Goal: Task Accomplishment & Management: Complete application form

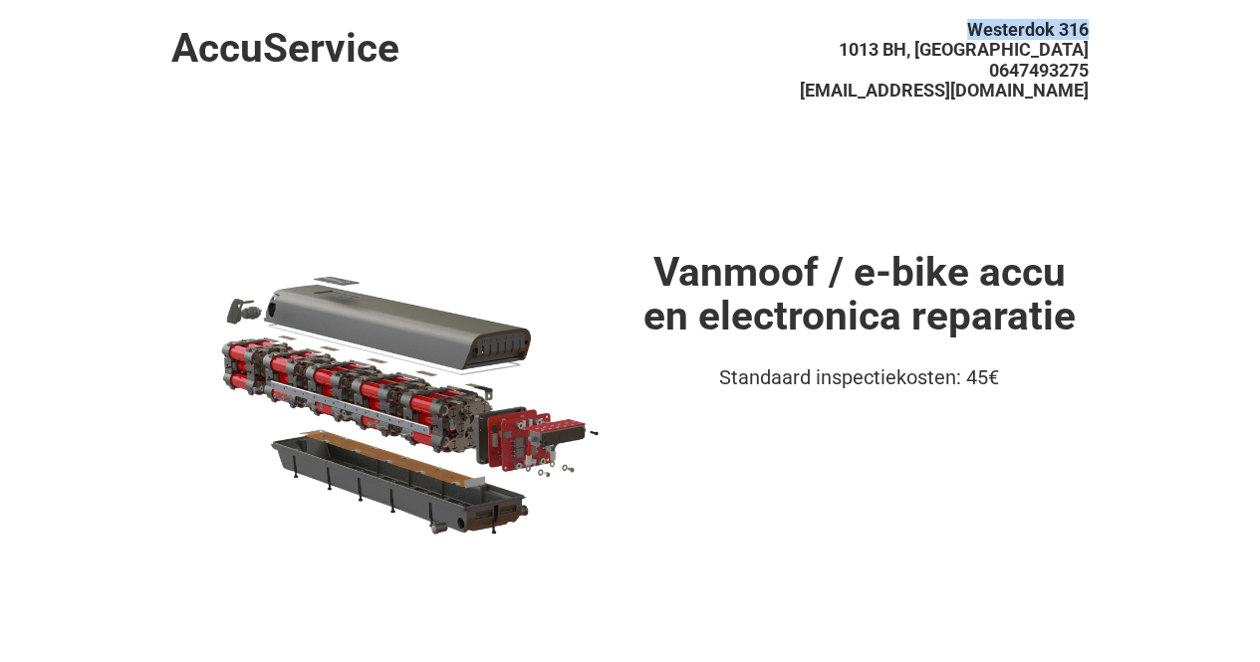
drag, startPoint x: 971, startPoint y: 23, endPoint x: 1095, endPoint y: 30, distance: 124.7
copy span "Westerdok 316"
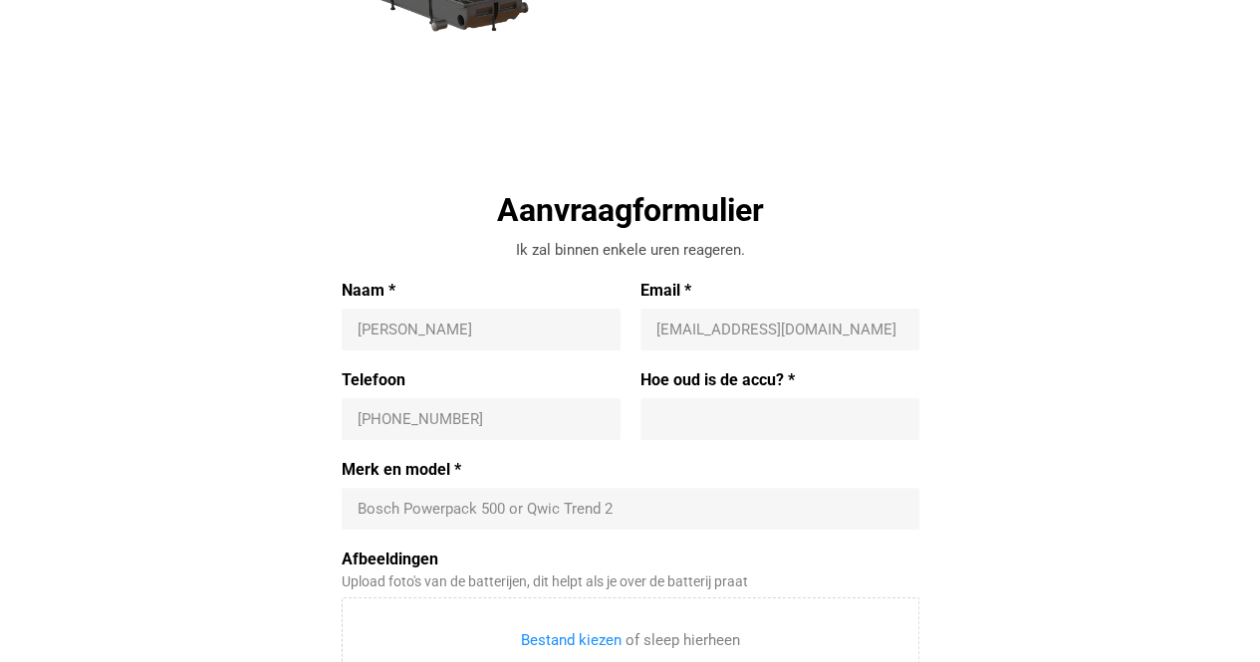
scroll to position [504, 0]
click at [602, 284] on label "Naam *" at bounding box center [481, 290] width 279 height 20
click at [602, 319] on input "Naam *" at bounding box center [480, 329] width 247 height 20
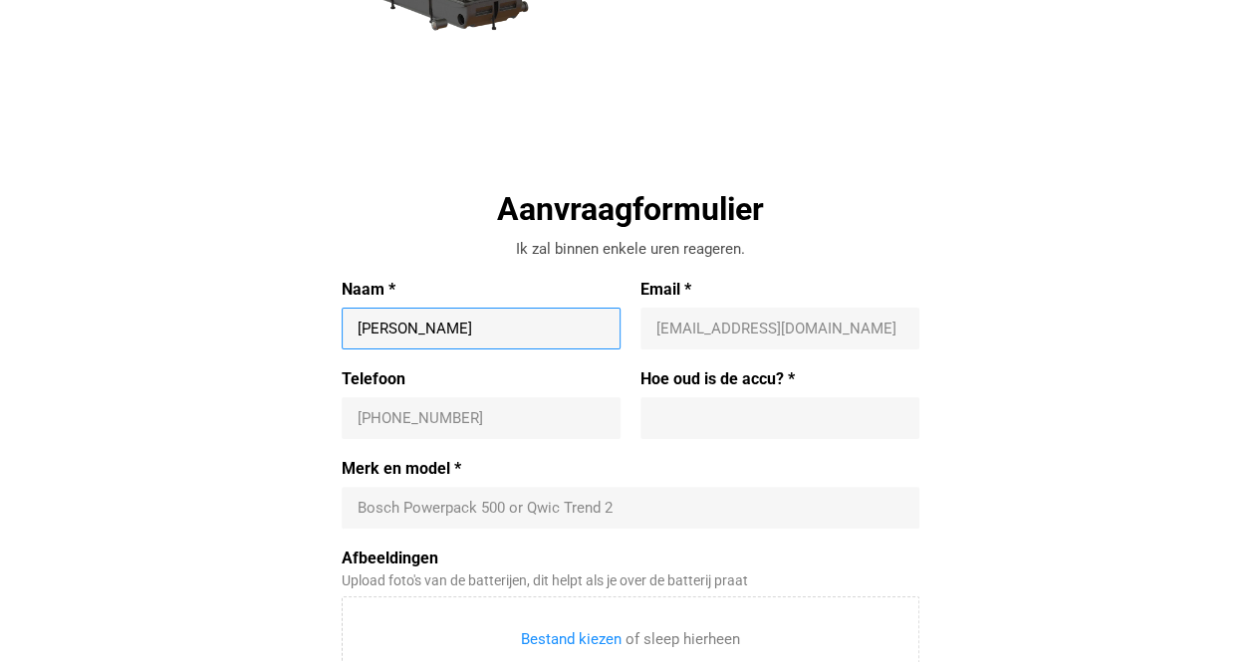
type input "[PERSON_NAME]"
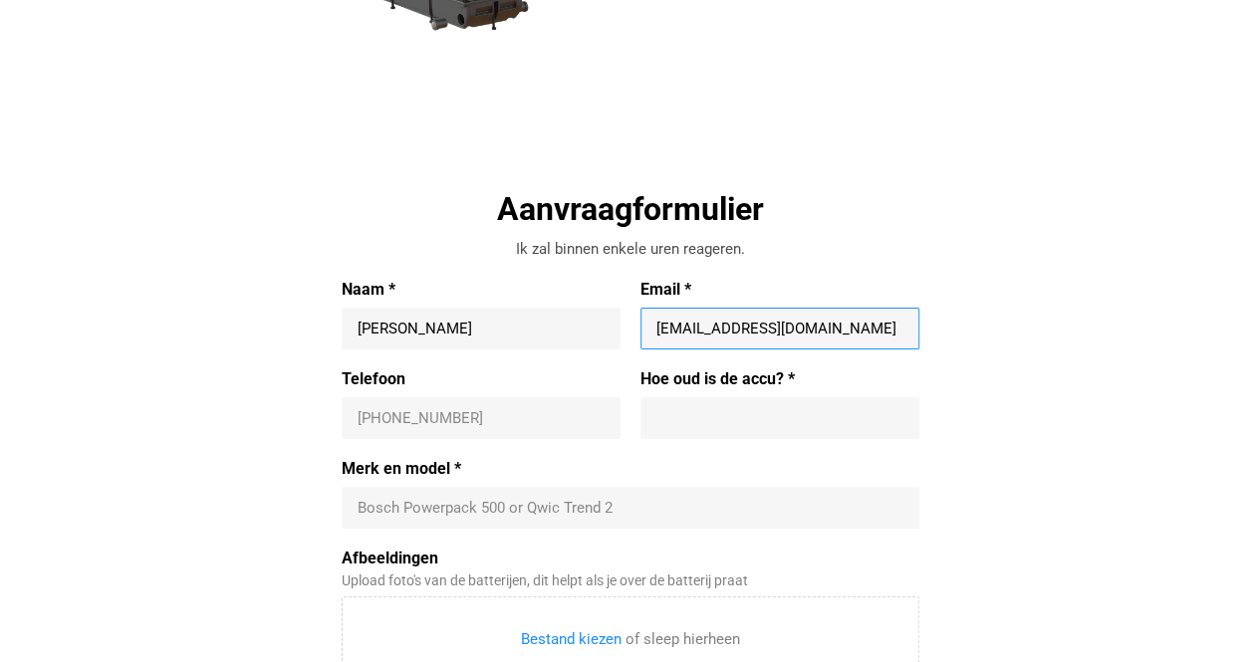
type input "[EMAIL_ADDRESS][DOMAIN_NAME]"
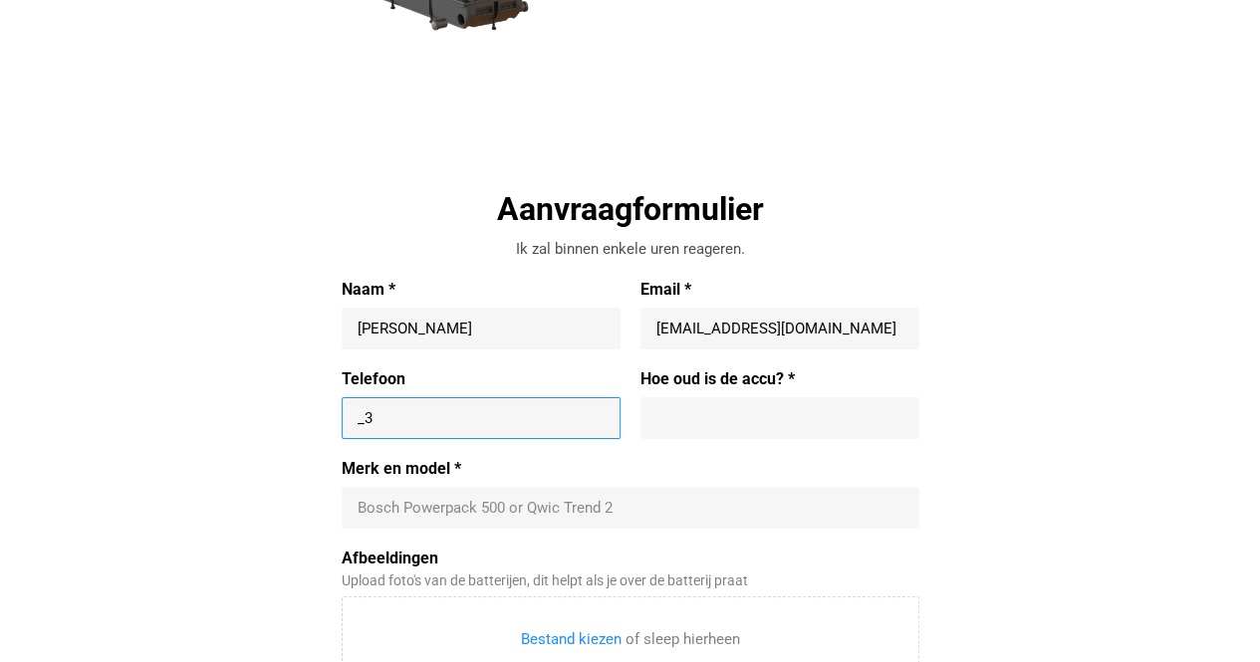
type input "_"
type input "[PHONE_NUMBER]"
click at [674, 419] on input "Hoe oud is de accu? *" at bounding box center [779, 418] width 247 height 20
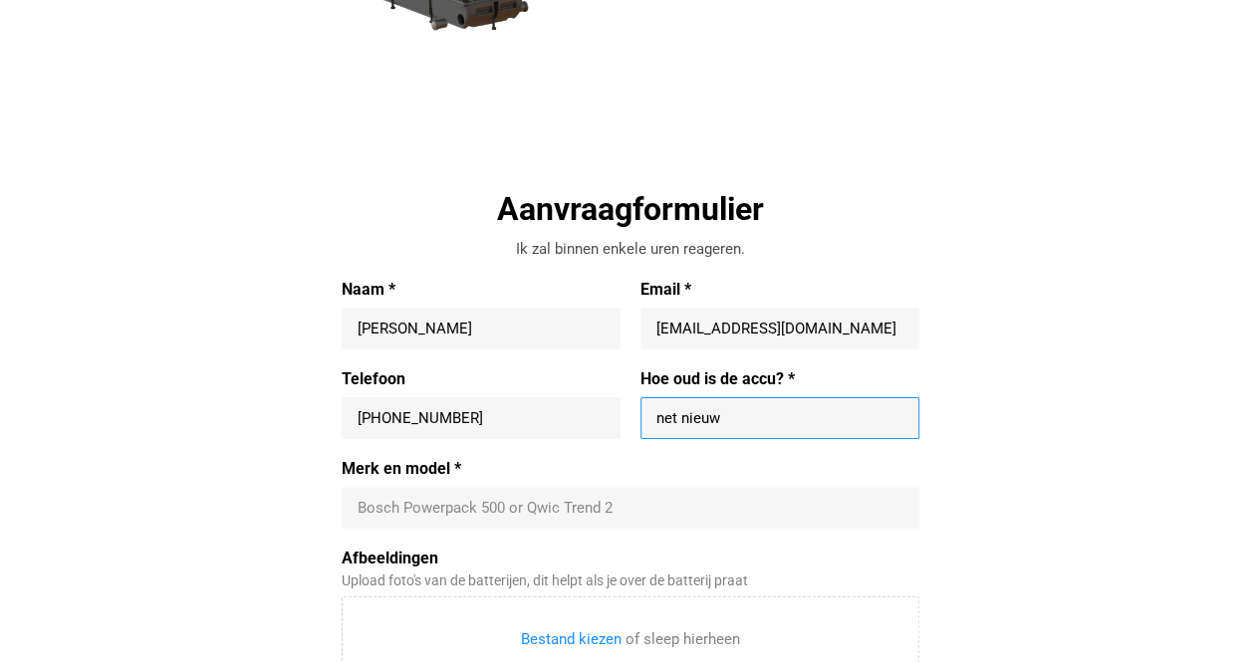
type input "net nieuw"
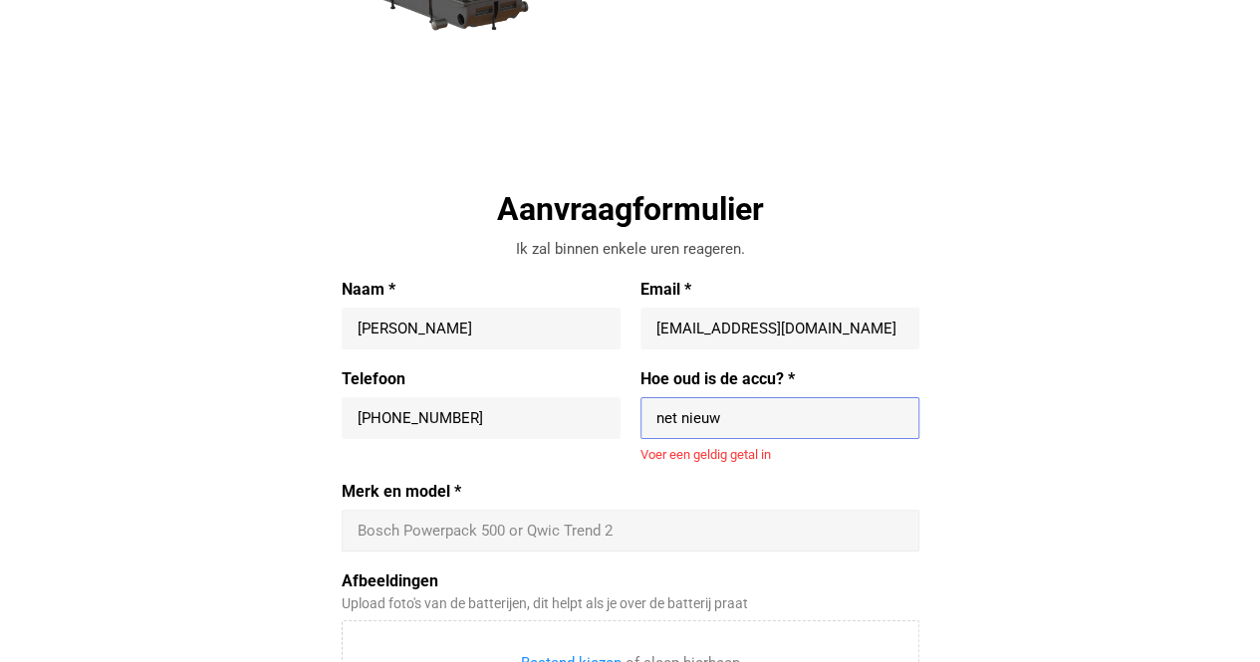
click at [544, 511] on div "Bosch Powerpack 500 or Qwic Trend 2" at bounding box center [630, 531] width 577 height 42
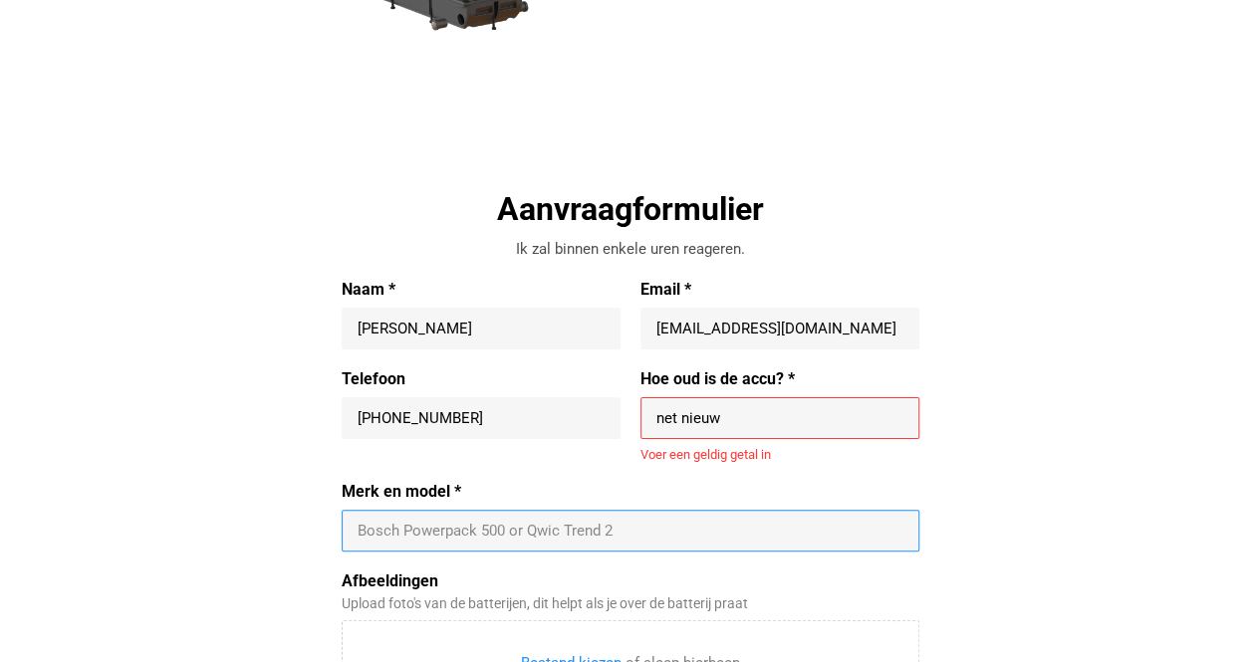
click at [469, 540] on div "Bosch Powerpack 500 or Qwic Trend 2" at bounding box center [630, 531] width 577 height 42
click at [469, 533] on input "Merk en model *" at bounding box center [630, 531] width 546 height 20
click at [446, 529] on input "Merk en model *" at bounding box center [630, 531] width 546 height 20
click at [509, 534] on input "Merk en model *" at bounding box center [630, 531] width 546 height 20
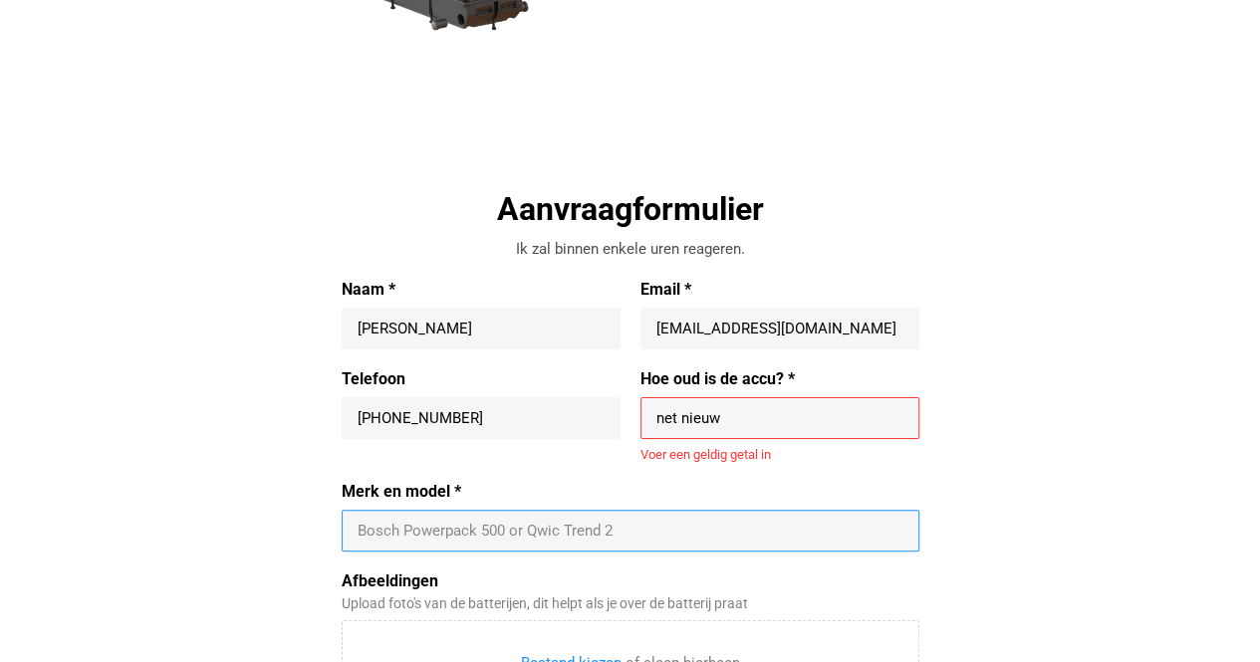
paste input "Tenways CGo009 Battery"
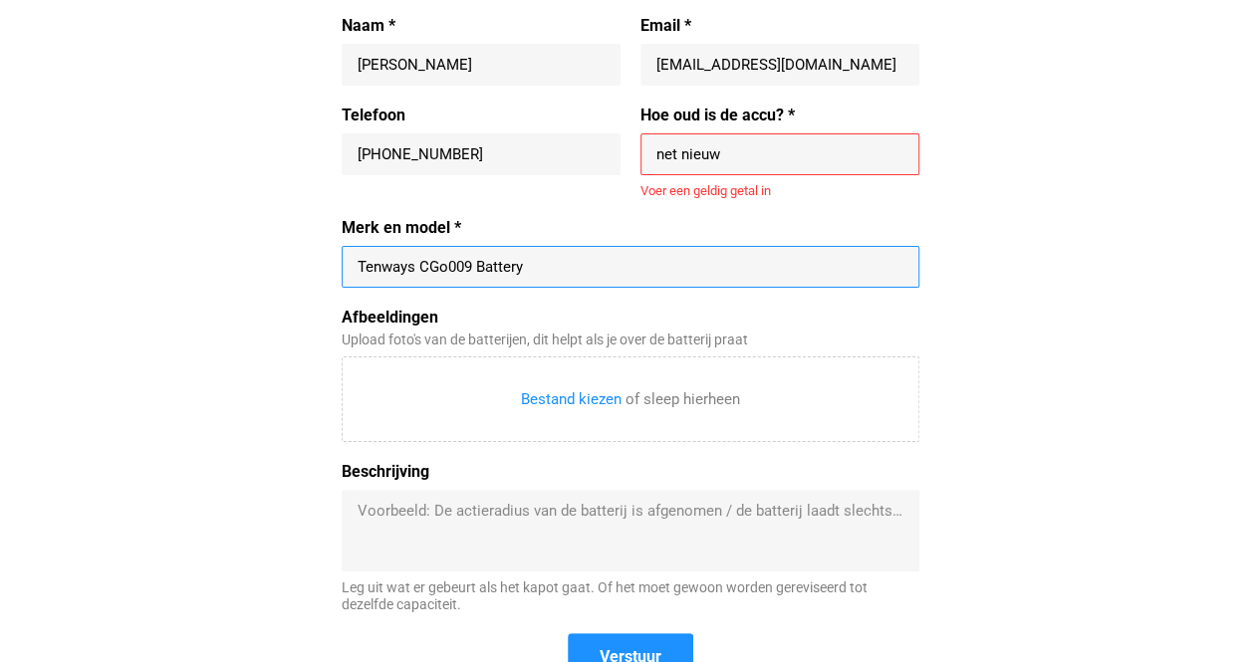
scroll to position [770, 0]
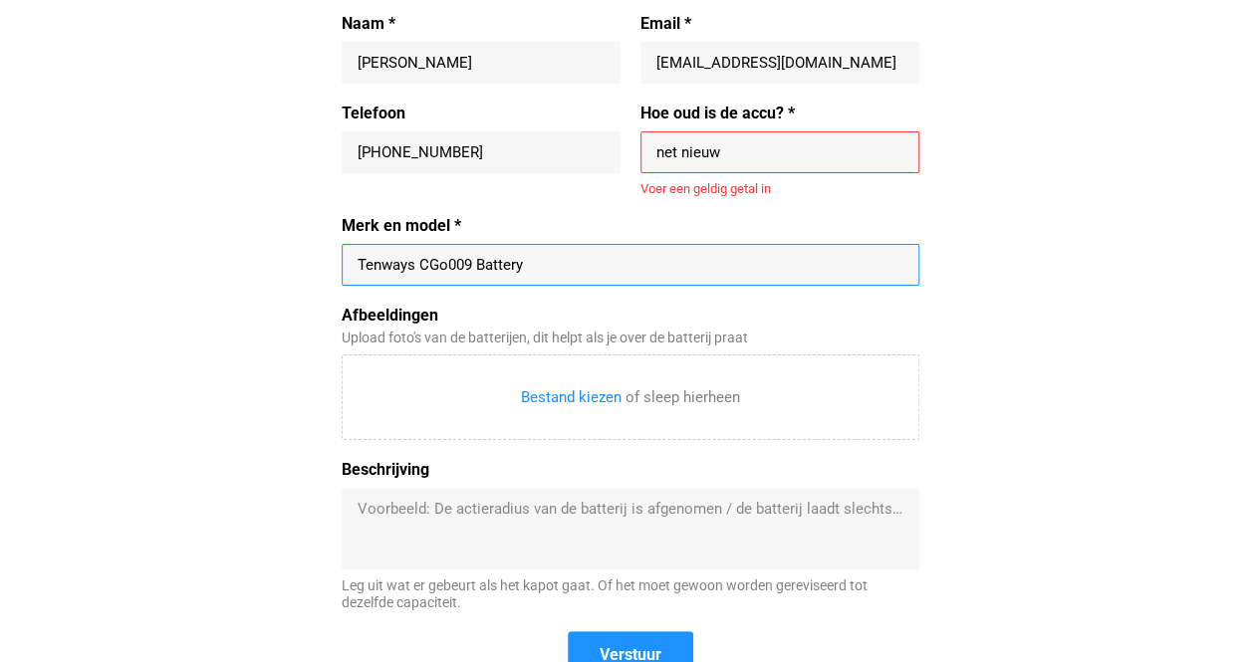
type input "Tenways CGo009 Battery"
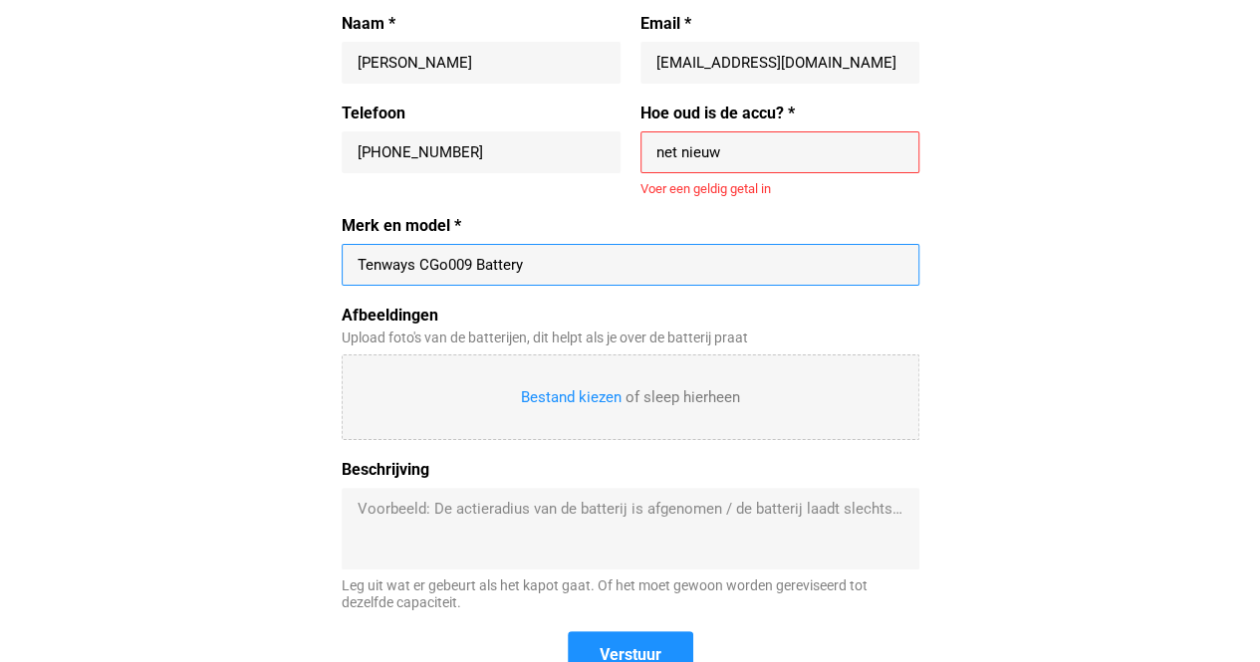
click at [556, 396] on input "Afbeeldingen" at bounding box center [631, 397] width 576 height 84
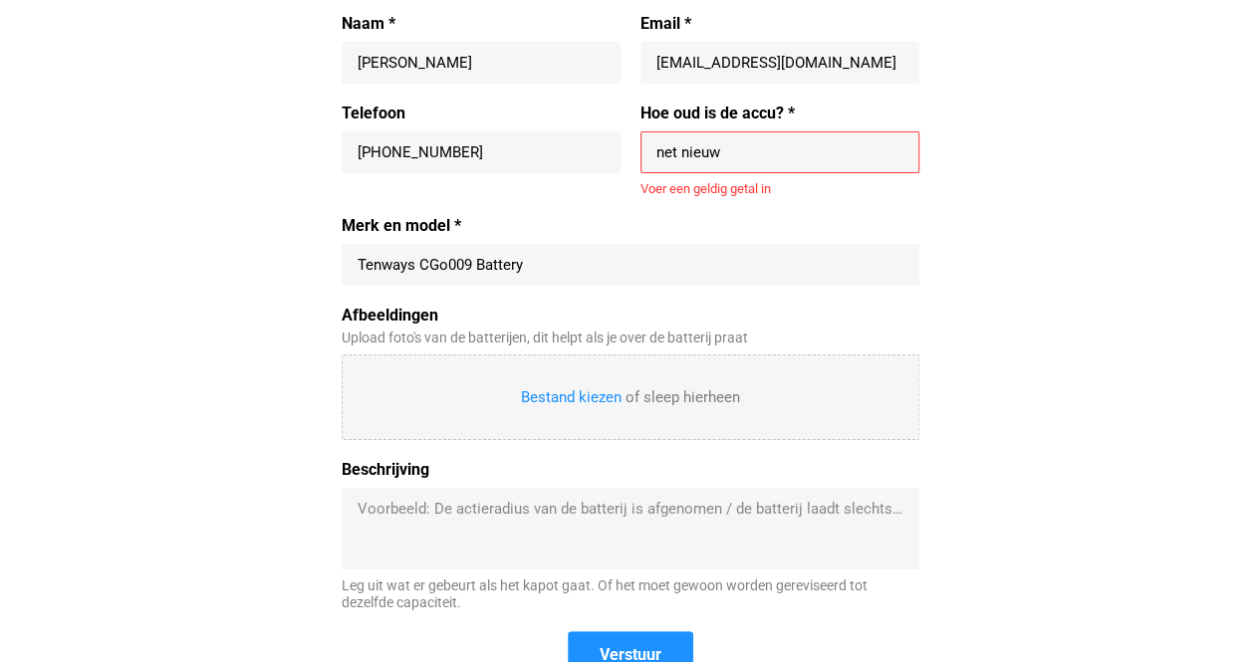
type input "C:\fakepath\IMG_0945.jpg"
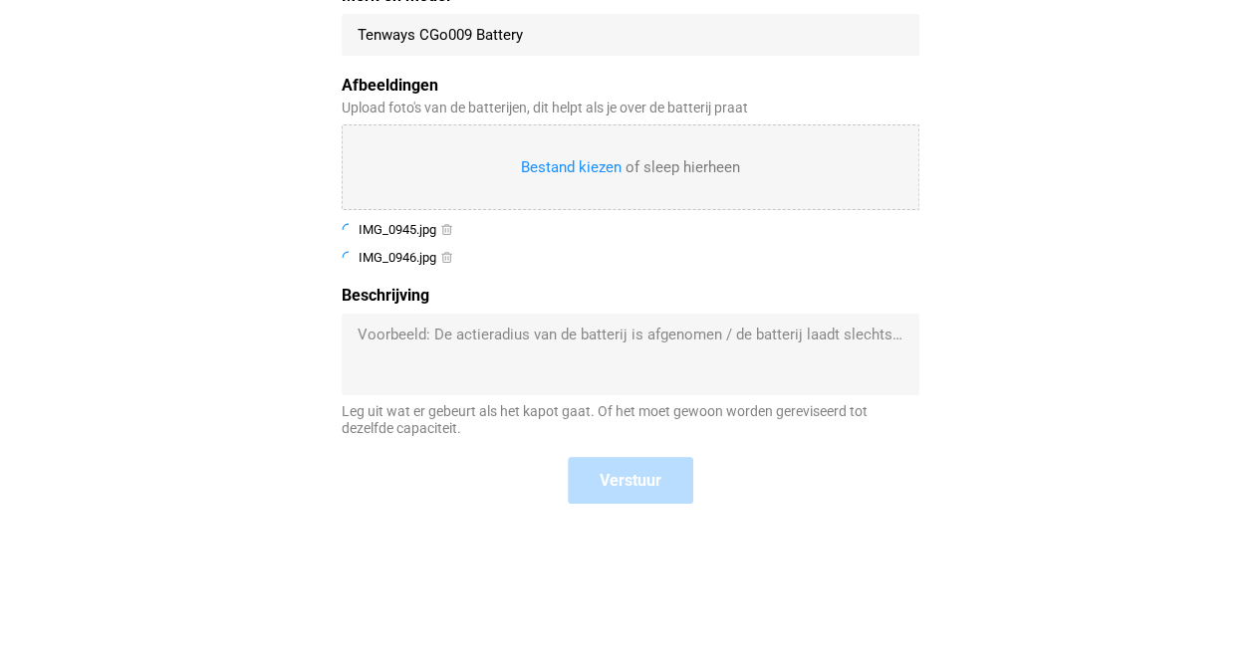
scroll to position [1002, 0]
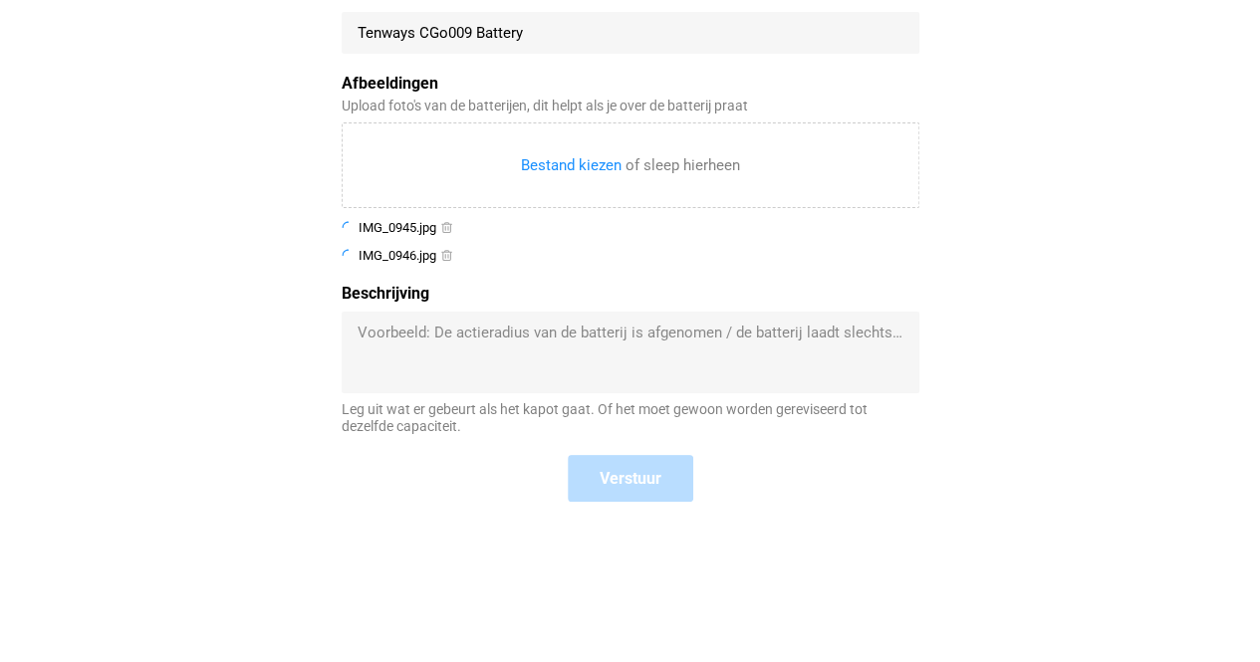
click at [444, 33] on input "Merk en model *" at bounding box center [630, 33] width 546 height 20
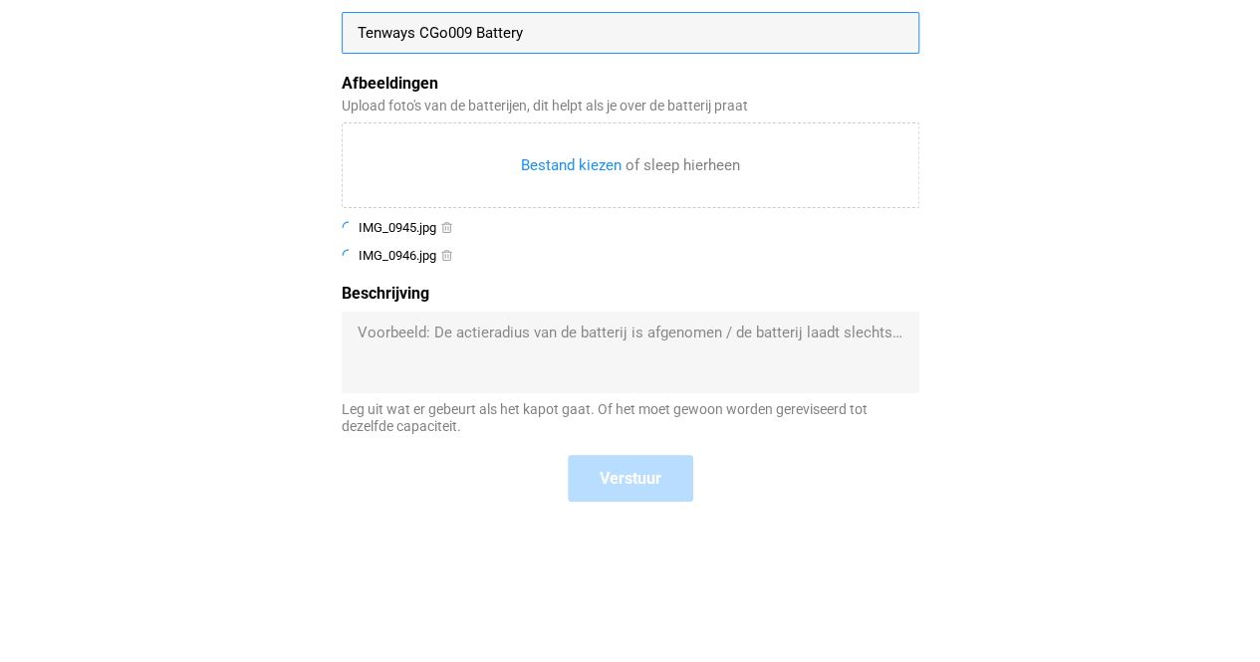
click at [445, 347] on textarea "Beschrijving" at bounding box center [630, 353] width 546 height 60
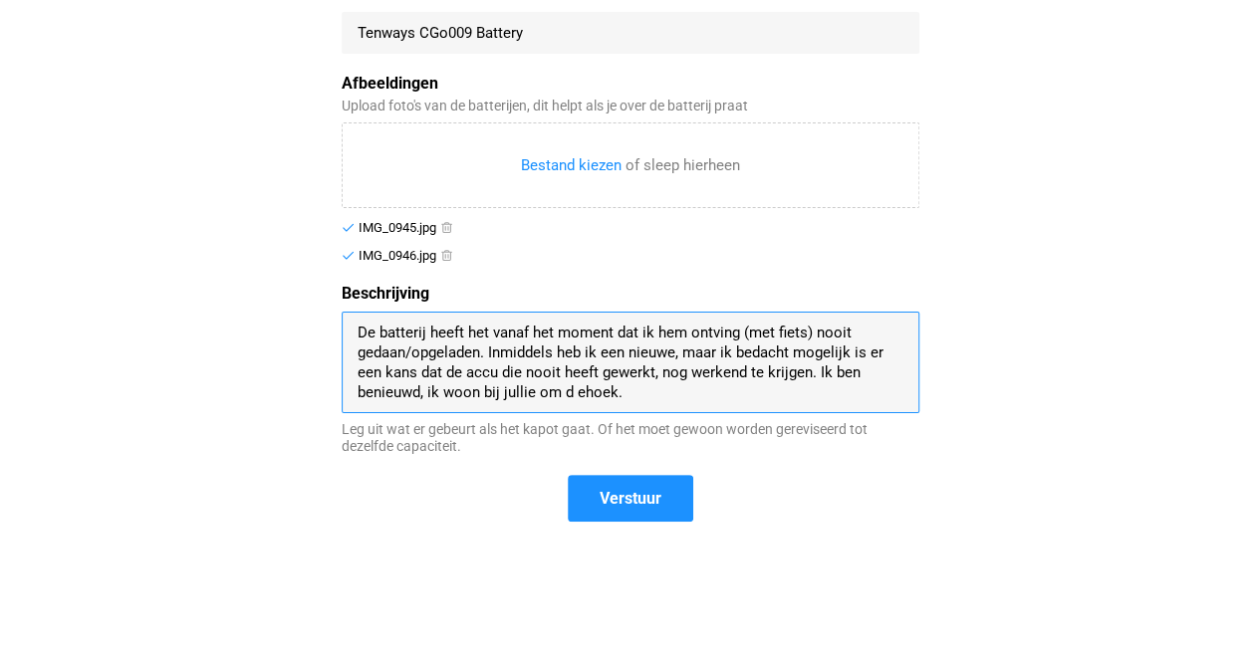
click at [574, 391] on textarea "De batterij heeft het vanaf het moment dat ik hem ontving (met fiets) nooit ged…" at bounding box center [630, 363] width 546 height 80
type textarea "De batterij heeft het vanaf het moment dat ik hem ontving (met fiets) nooit ged…"
click at [647, 501] on span "Verstuur" at bounding box center [630, 498] width 62 height 21
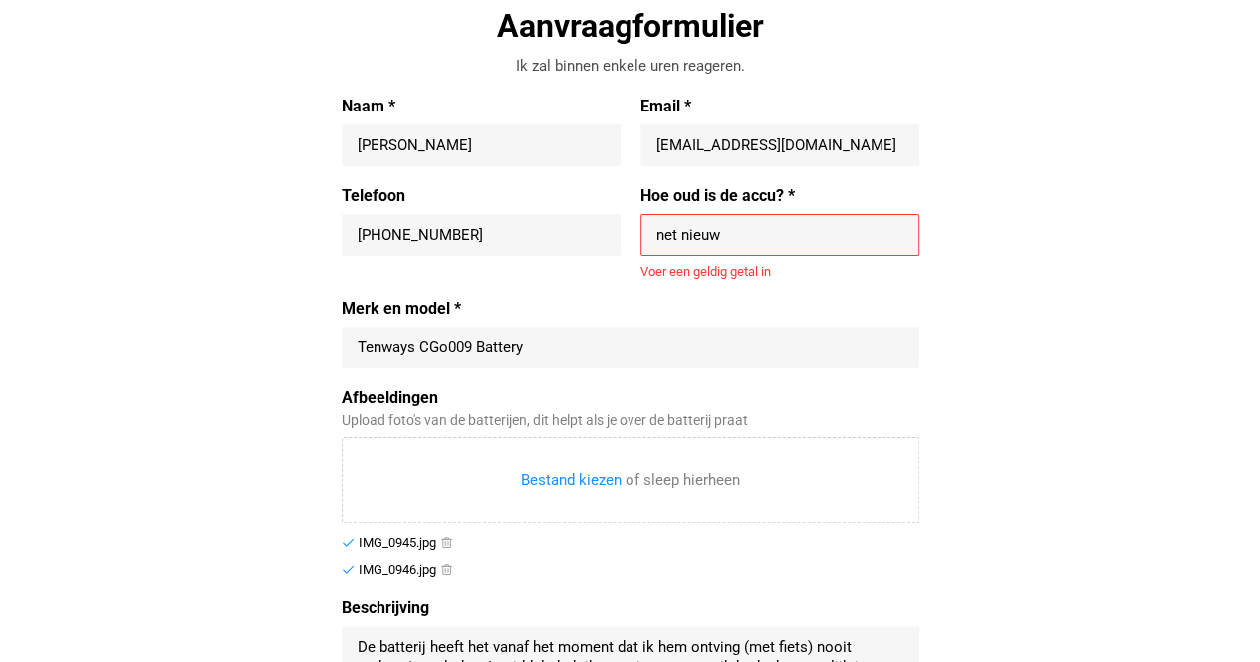
scroll to position [677, 0]
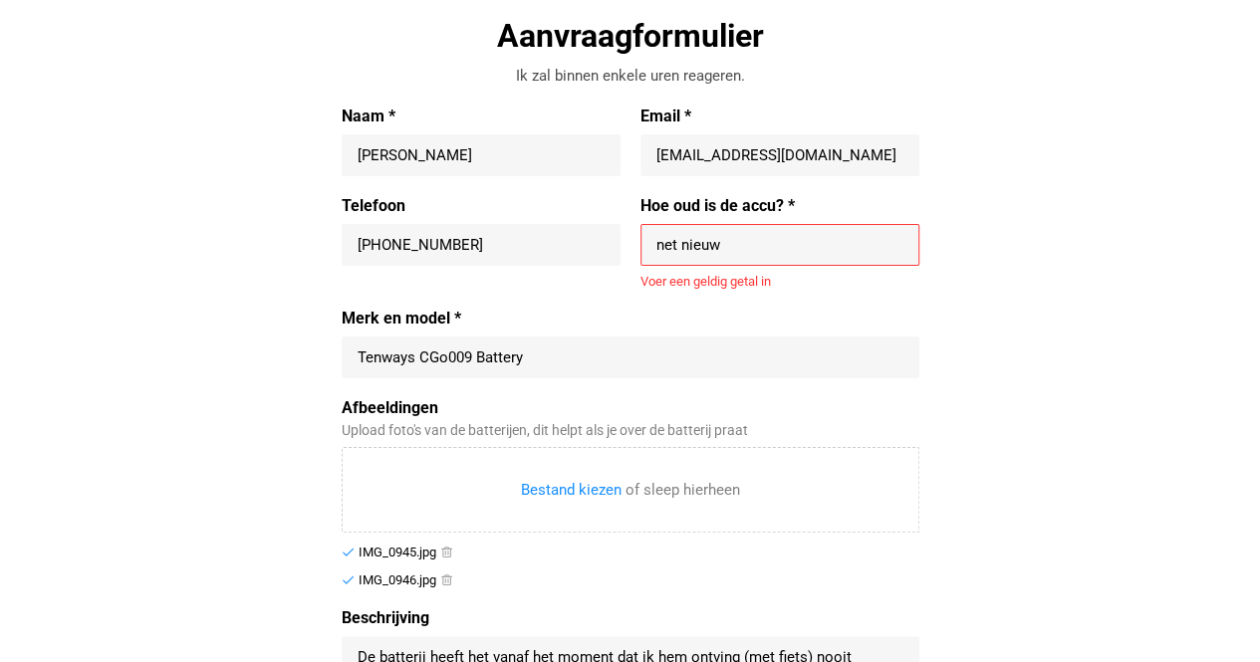
click at [725, 237] on input "net nieuw" at bounding box center [779, 245] width 247 height 20
drag, startPoint x: 725, startPoint y: 237, endPoint x: 596, endPoint y: 251, distance: 129.2
click at [596, 251] on div "Telefoon [PHONE_NUMBER] [PHONE_NUMBER] Hoe oud is de accu? * net nieuw net nieu…" at bounding box center [630, 253] width 577 height 114
type input "0"
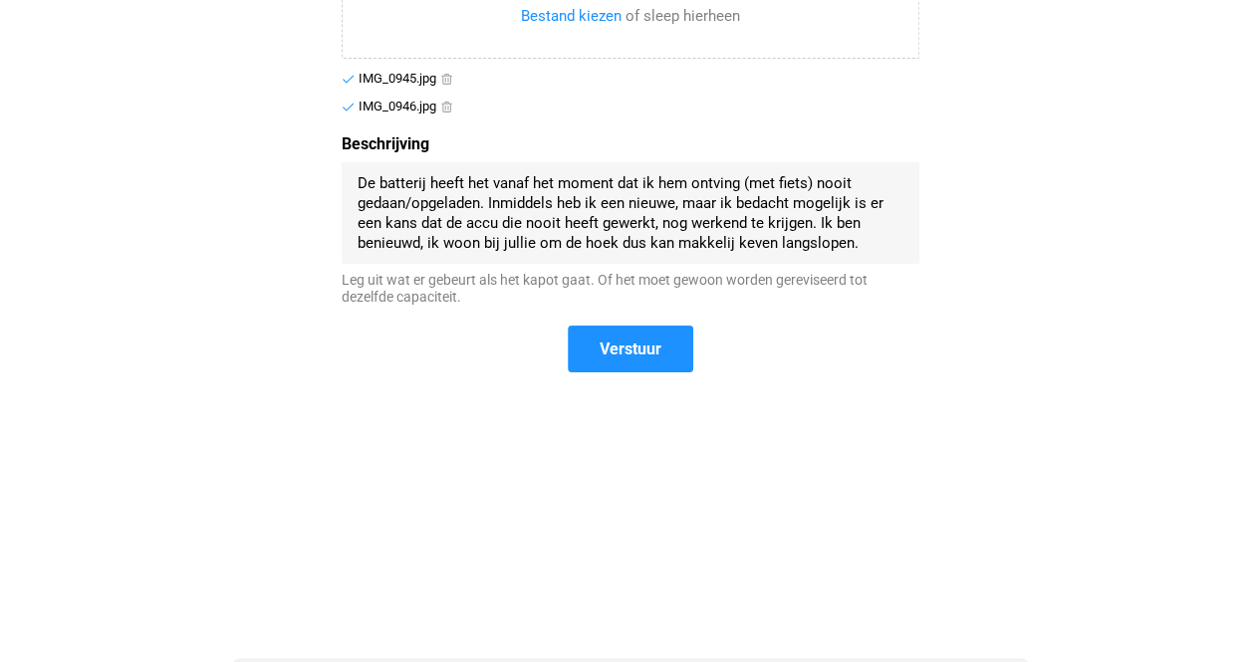
scroll to position [1290, 0]
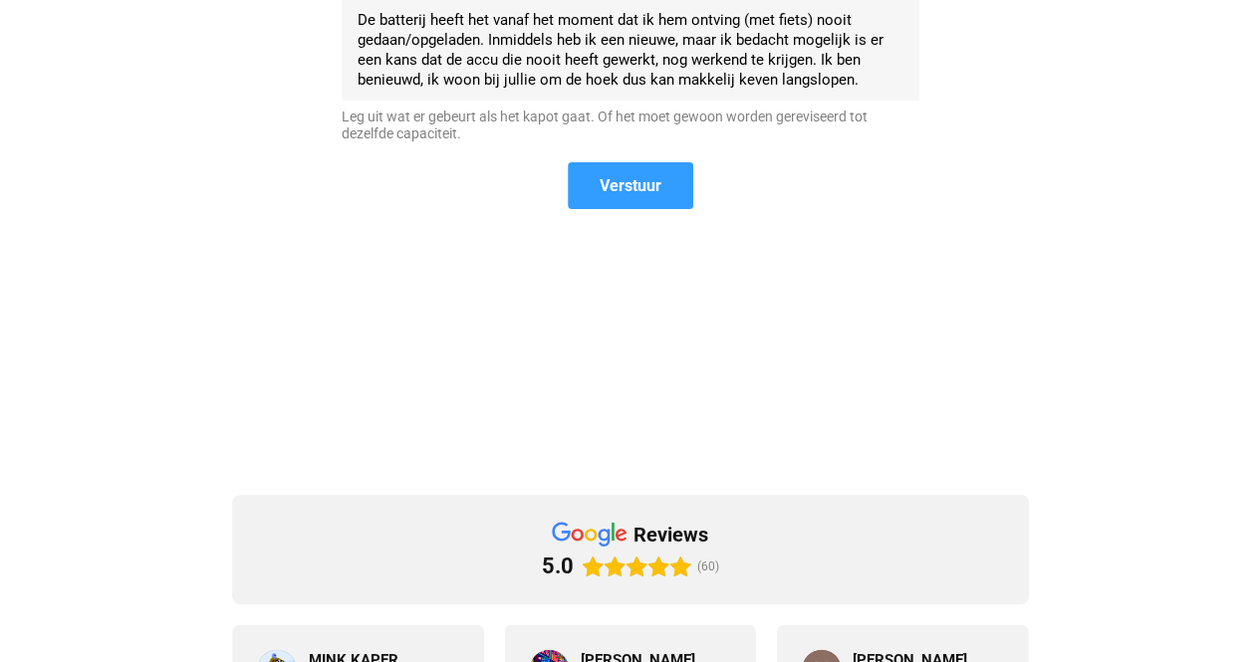
type input "0"
click at [599, 178] on span "Verstuur" at bounding box center [630, 185] width 62 height 21
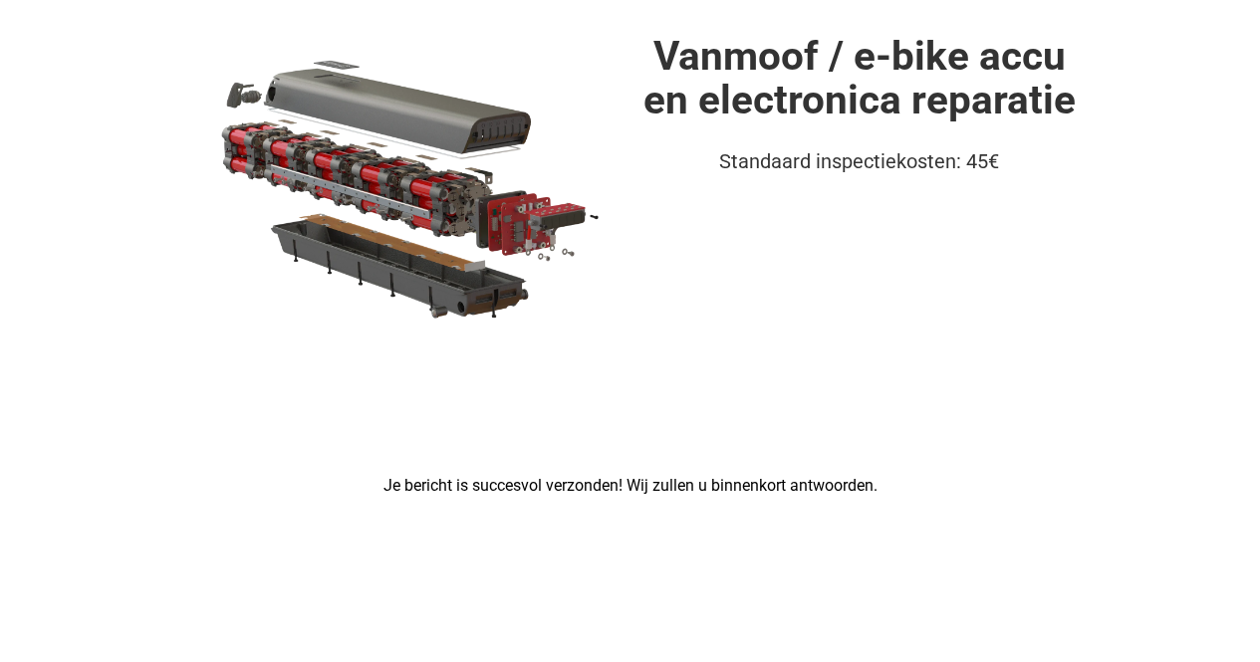
scroll to position [0, 0]
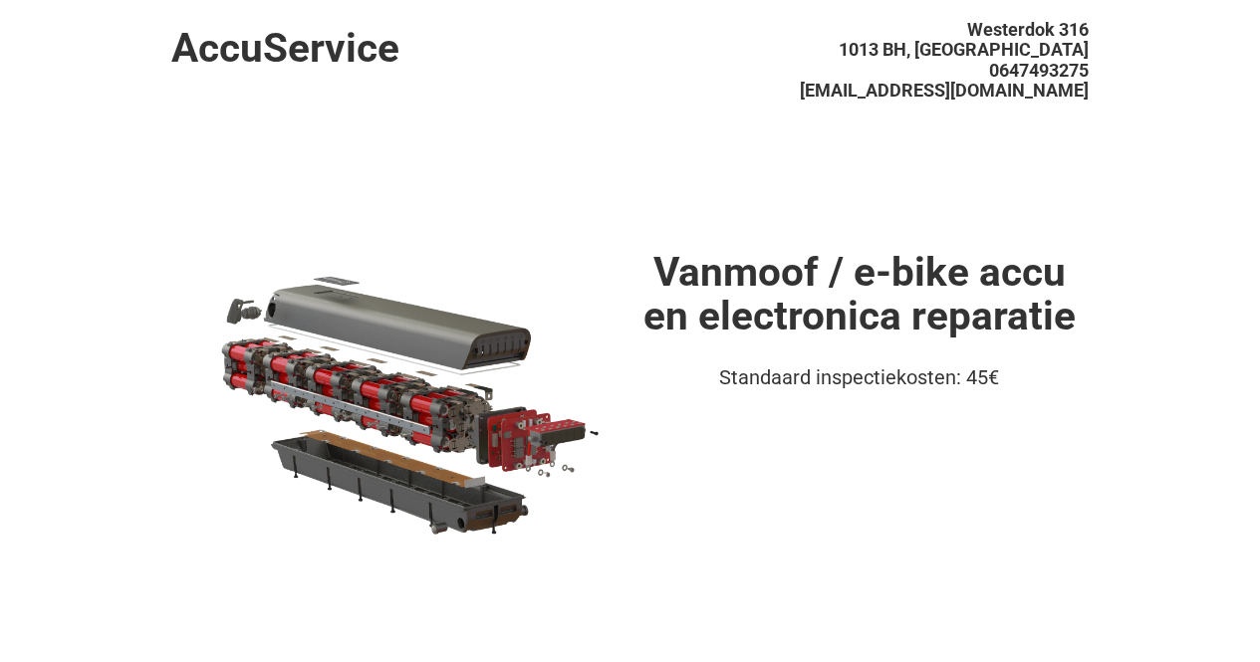
click at [343, 51] on h1 "AccuService" at bounding box center [400, 48] width 458 height 45
drag, startPoint x: 643, startPoint y: 245, endPoint x: 557, endPoint y: 210, distance: 93.4
click at [283, 55] on h1 "AccuService" at bounding box center [400, 48] width 458 height 45
drag, startPoint x: 156, startPoint y: 63, endPoint x: 133, endPoint y: 85, distance: 31.7
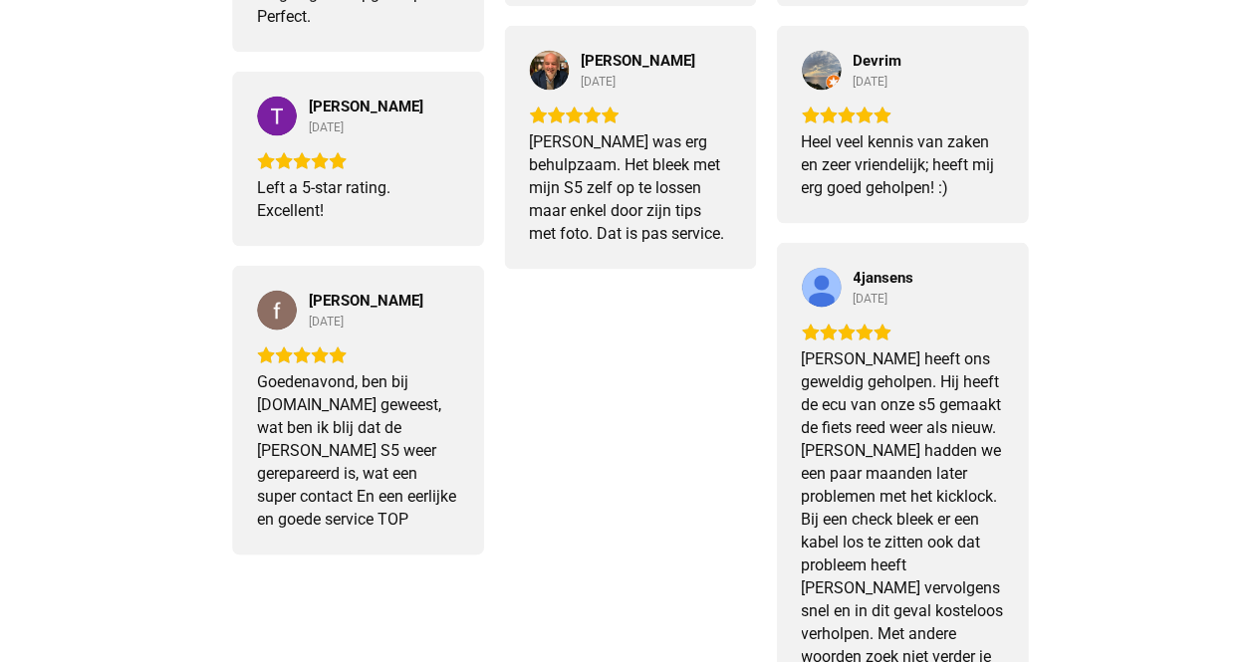
scroll to position [2122, 0]
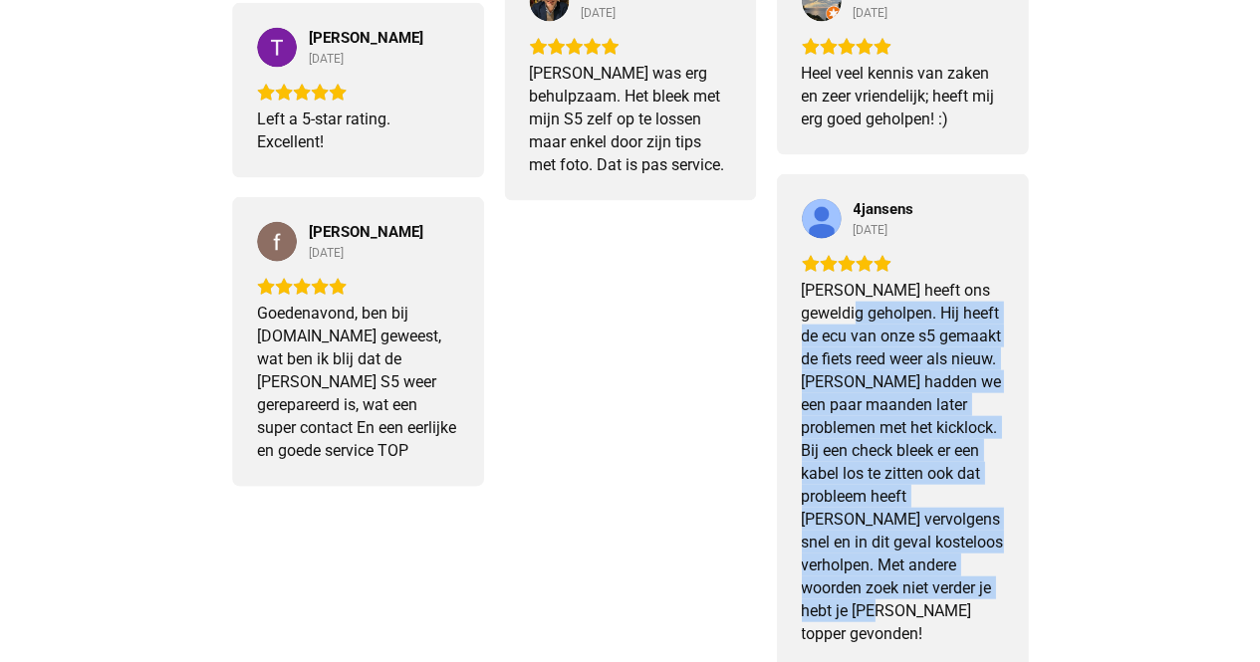
drag, startPoint x: 841, startPoint y: 316, endPoint x: 916, endPoint y: 634, distance: 327.3
click at [916, 634] on div "4jansens 6 months ago Ernest heeft ons geweldig geholpen. Hij heeft de ecu van …" at bounding box center [902, 422] width 252 height 496
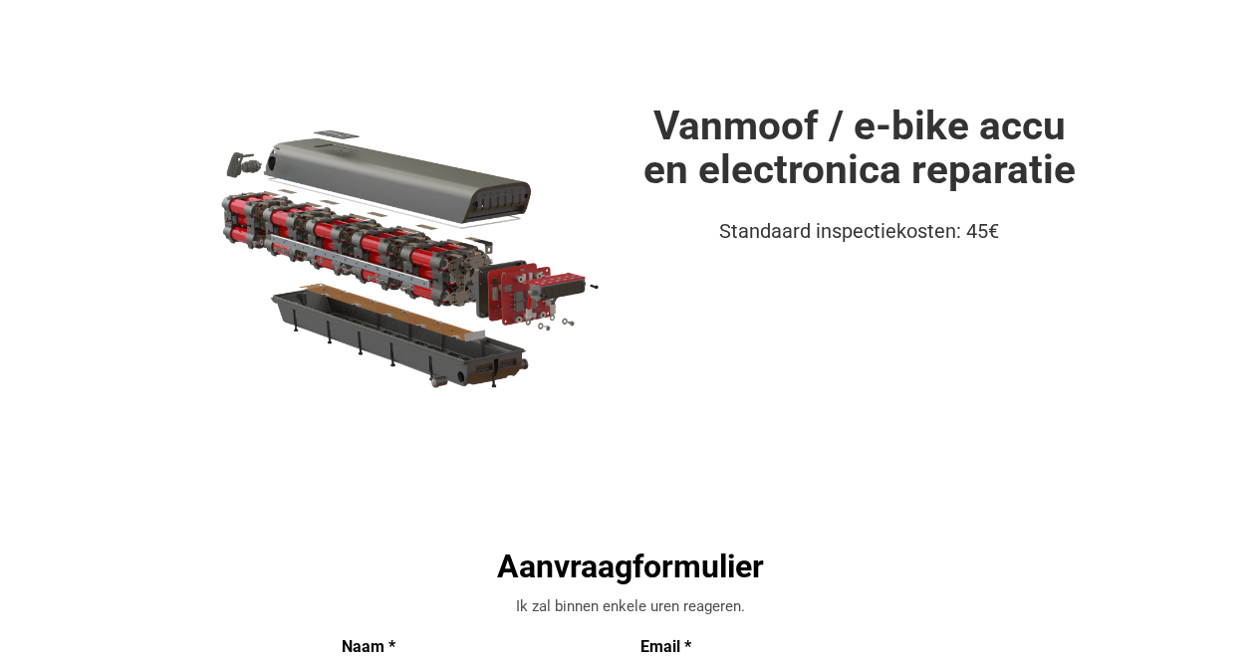
scroll to position [0, 0]
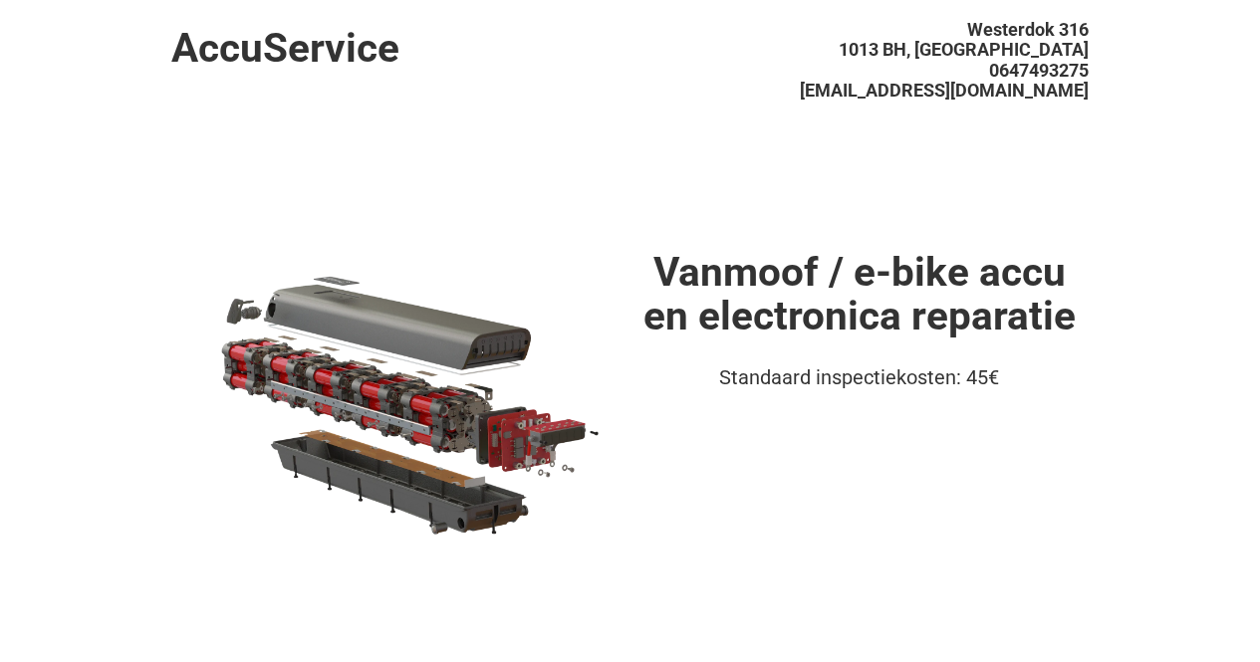
click at [735, 292] on h1 "Vanmoof / e-bike accu en electronica reparatie" at bounding box center [859, 294] width 458 height 89
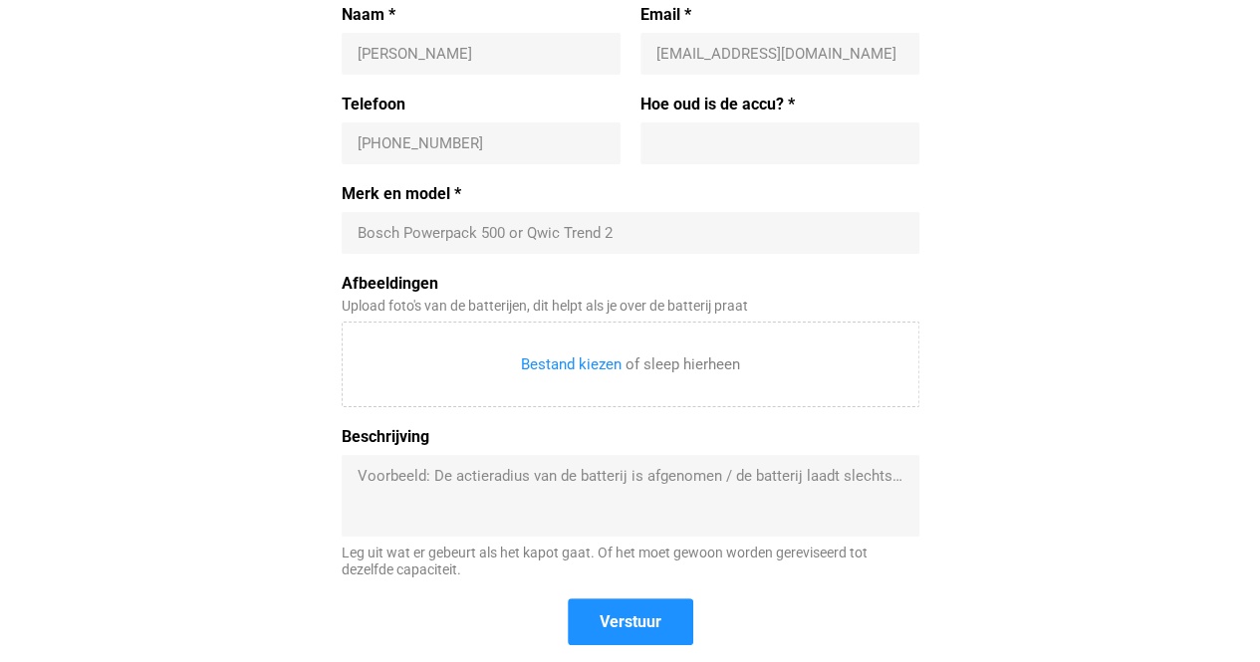
scroll to position [780, 0]
